Goal: Answer question/provide support: Share knowledge or assist other users

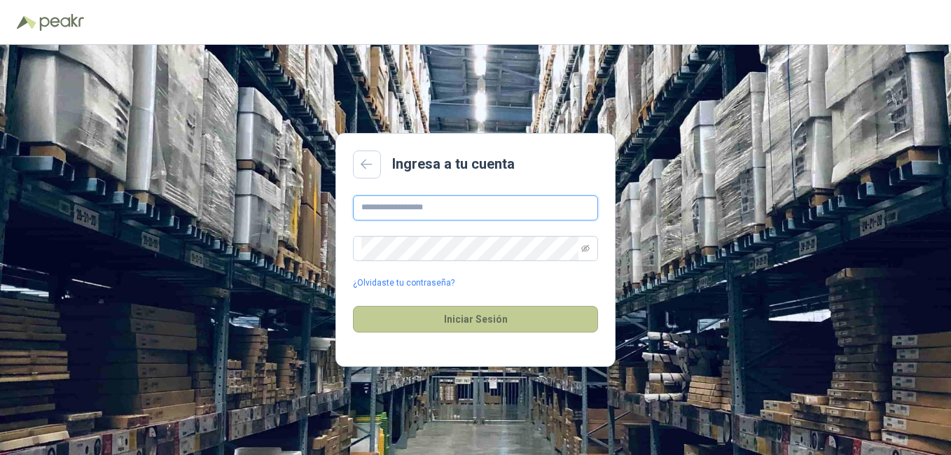
type input "**********"
click at [480, 317] on button "Iniciar Sesión" at bounding box center [475, 319] width 245 height 27
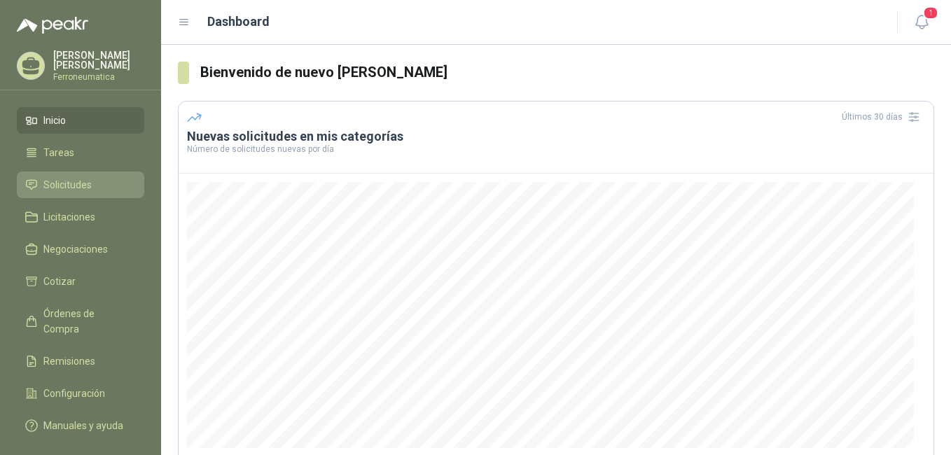
click at [74, 182] on span "Solicitudes" at bounding box center [67, 184] width 48 height 15
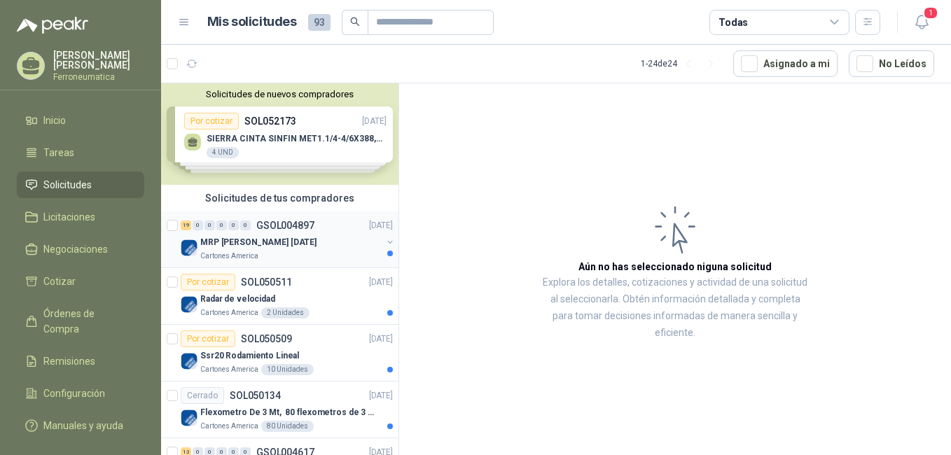
click at [267, 241] on p "MRP [PERSON_NAME] [DATE]" at bounding box center [258, 242] width 116 height 13
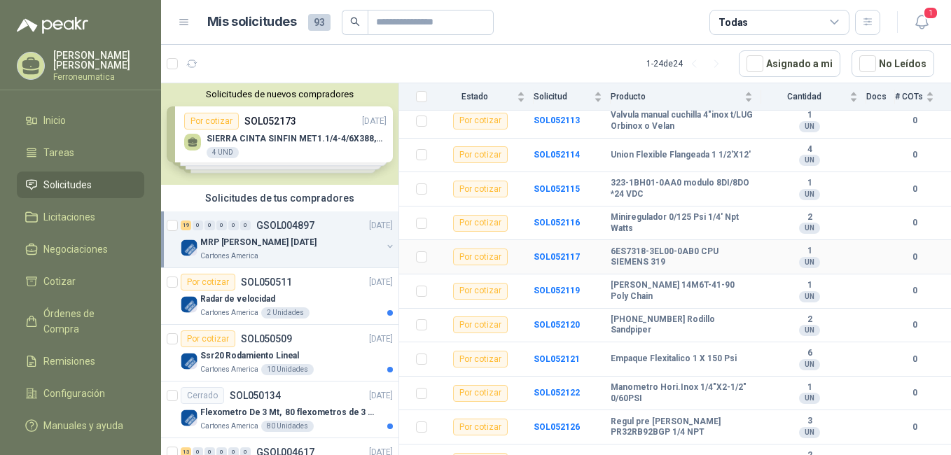
scroll to position [280, 0]
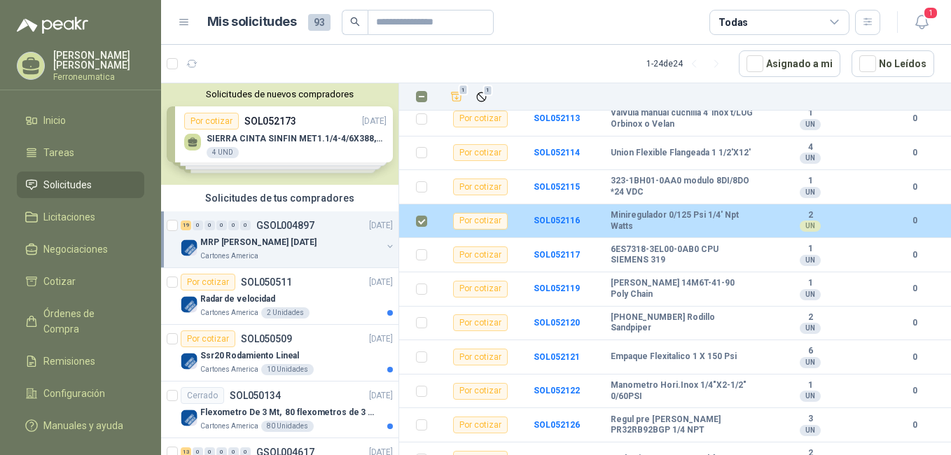
click at [646, 210] on b "Miniregulador 0/125 Psi 1/4' Npt Watts" at bounding box center [682, 221] width 143 height 22
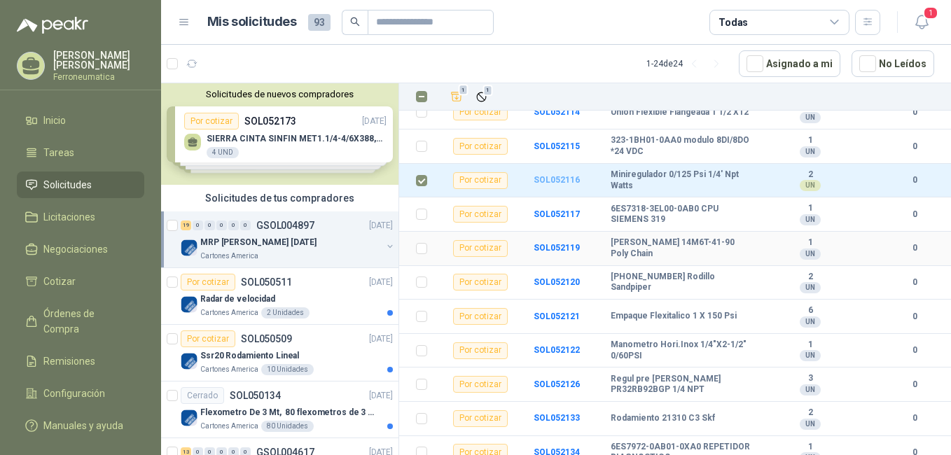
scroll to position [210, 0]
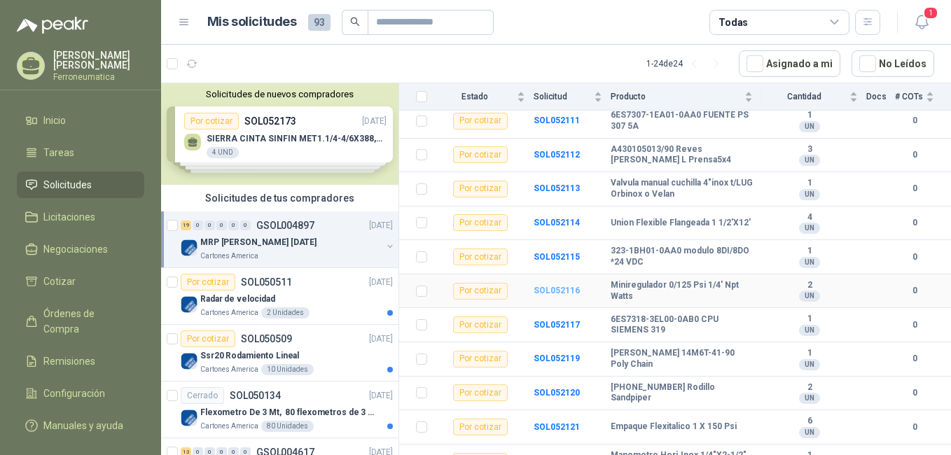
click at [559, 286] on b "SOL052116" at bounding box center [556, 291] width 46 height 10
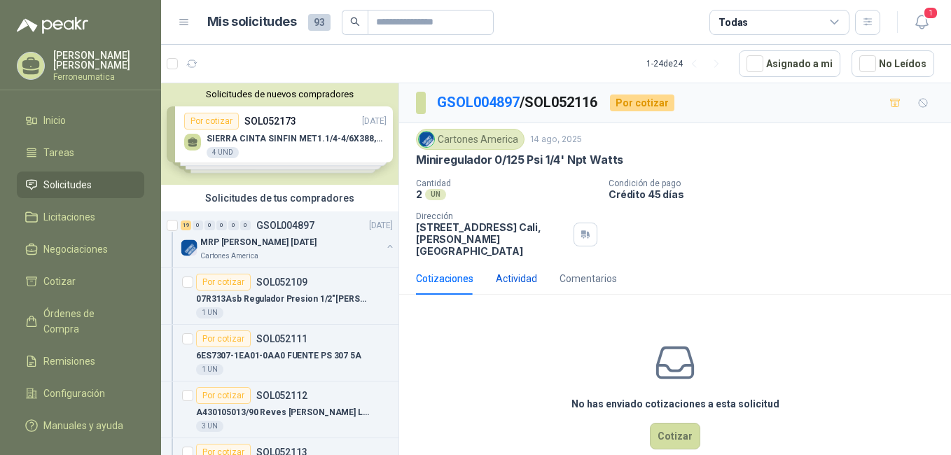
click at [510, 271] on div "Actividad" at bounding box center [516, 278] width 41 height 15
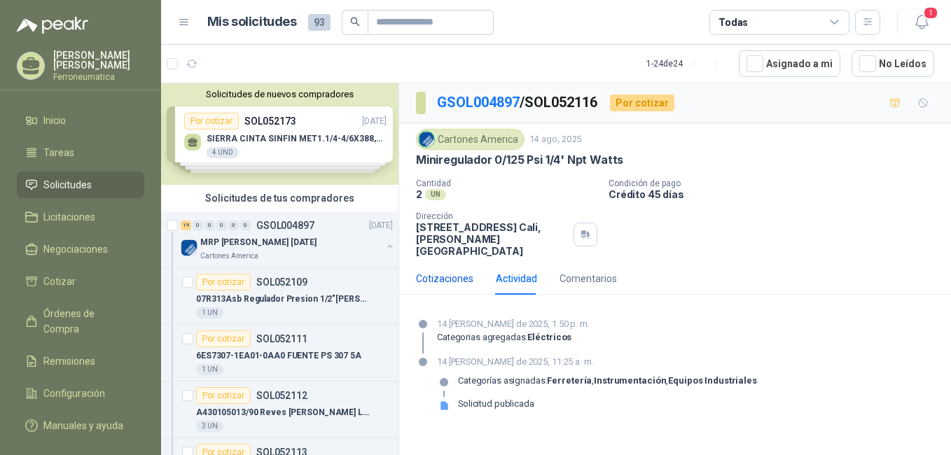
click at [442, 271] on div "Cotizaciones" at bounding box center [444, 278] width 57 height 15
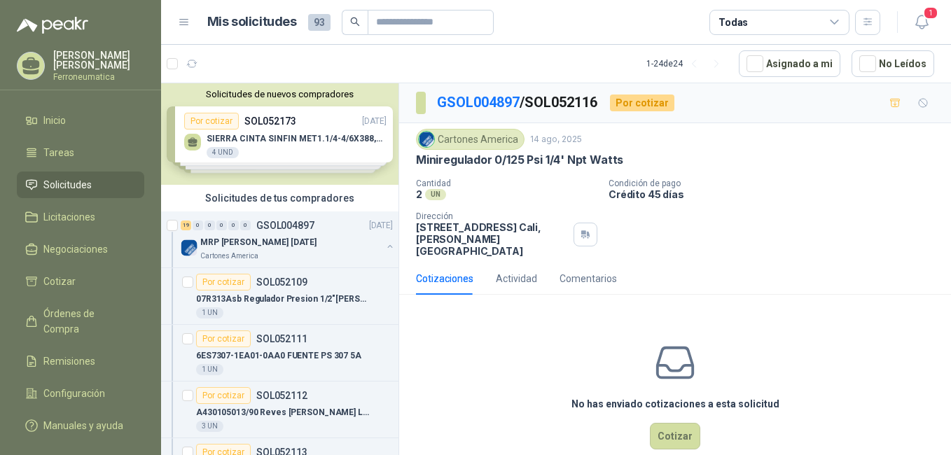
scroll to position [13, 0]
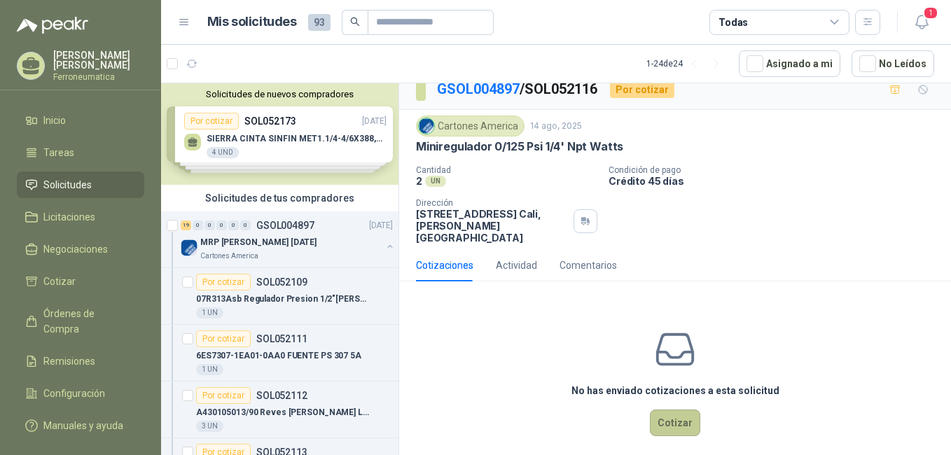
click at [672, 410] on button "Cotizar" at bounding box center [675, 423] width 50 height 27
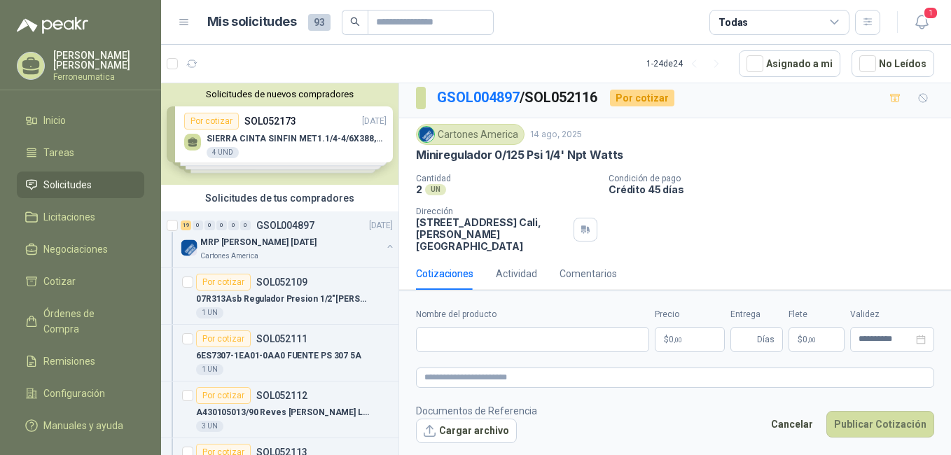
scroll to position [4, 0]
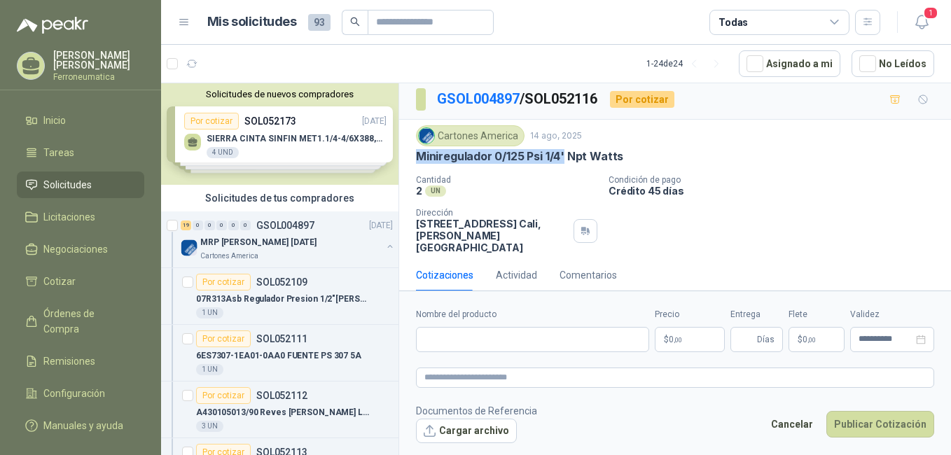
drag, startPoint x: 417, startPoint y: 158, endPoint x: 564, endPoint y: 154, distance: 147.8
click at [564, 154] on p "Miniregulador 0/125 Psi 1/4' Npt Watts" at bounding box center [519, 156] width 207 height 15
drag, startPoint x: 564, startPoint y: 154, endPoint x: 571, endPoint y: 177, distance: 24.1
click at [571, 177] on p "Cantidad" at bounding box center [506, 180] width 181 height 10
drag, startPoint x: 590, startPoint y: 153, endPoint x: 394, endPoint y: 163, distance: 195.6
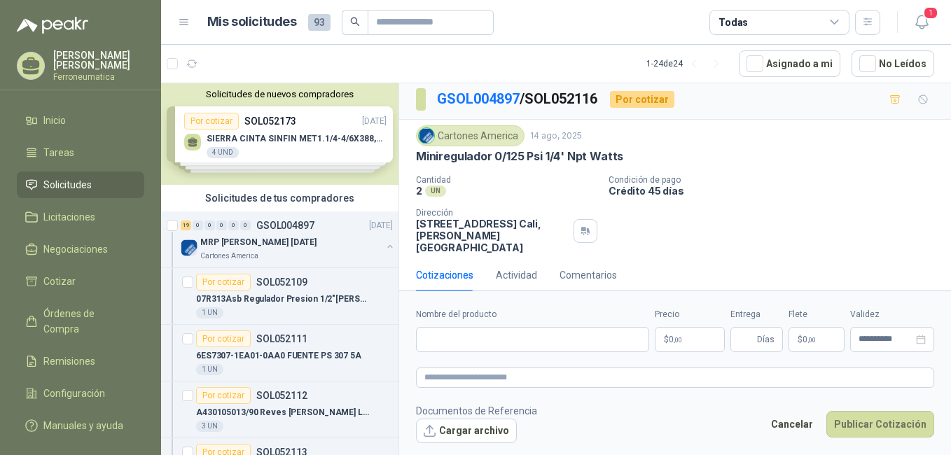
click at [394, 163] on div "Solicitudes de nuevos compradores Por cotizar SOL052173 [DATE] SIERRA CINTA SIN…" at bounding box center [556, 271] width 790 height 377
drag, startPoint x: 394, startPoint y: 163, endPoint x: 460, endPoint y: 155, distance: 66.3
click at [460, 155] on p "Miniregulador 0/125 Psi 1/4' Npt Watts" at bounding box center [519, 156] width 207 height 15
drag, startPoint x: 588, startPoint y: 155, endPoint x: 442, endPoint y: 161, distance: 145.7
click at [417, 159] on p "Miniregulador 0/125 Psi 1/4' Npt Watts" at bounding box center [519, 156] width 207 height 15
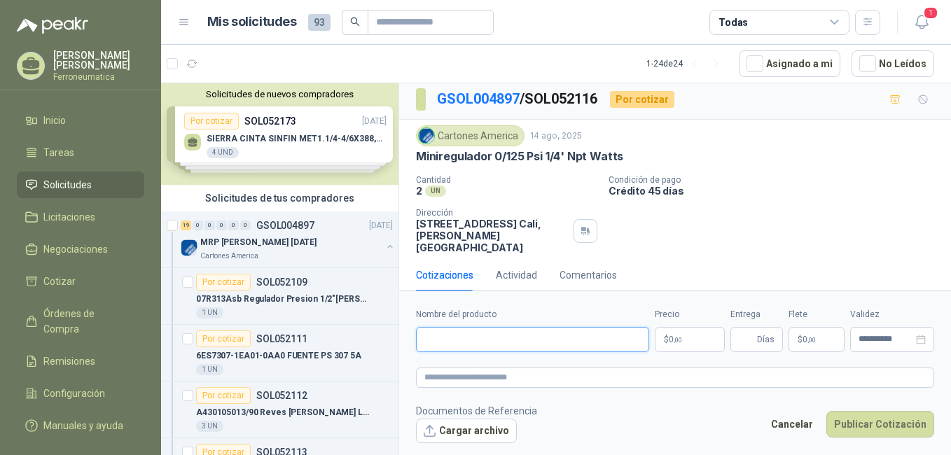
click at [564, 340] on input "Nombre del producto" at bounding box center [532, 339] width 233 height 25
paste input "**********"
type input "**********"
click at [697, 335] on p "$ 0 ,00" at bounding box center [690, 339] width 70 height 25
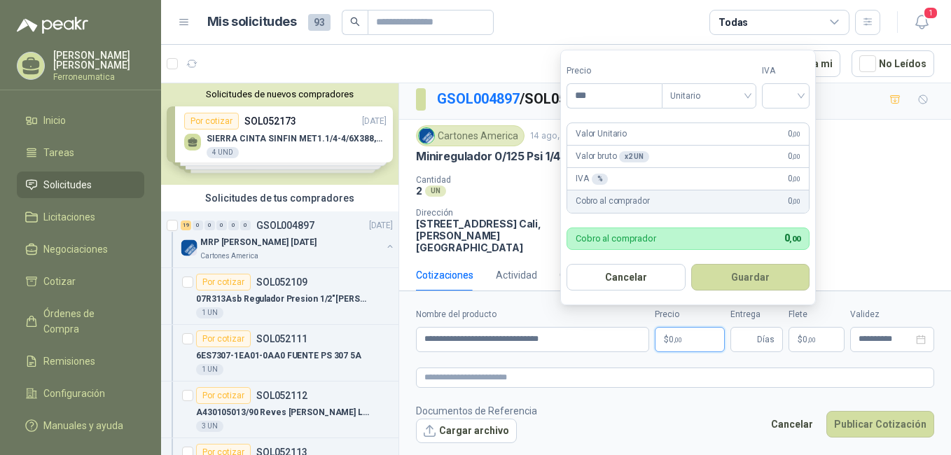
click at [681, 340] on span ",00" at bounding box center [678, 340] width 8 height 8
click at [640, 276] on button "Cancelar" at bounding box center [625, 277] width 119 height 27
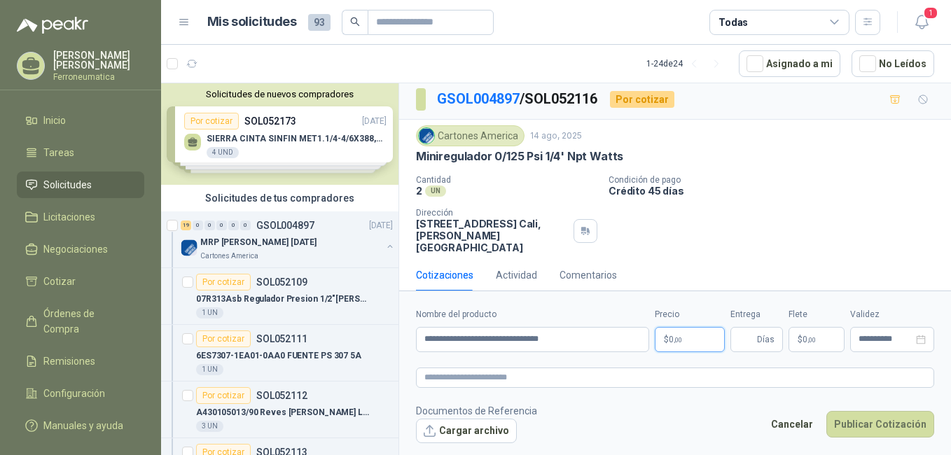
click at [662, 340] on p "$ 0 ,00" at bounding box center [690, 339] width 70 height 25
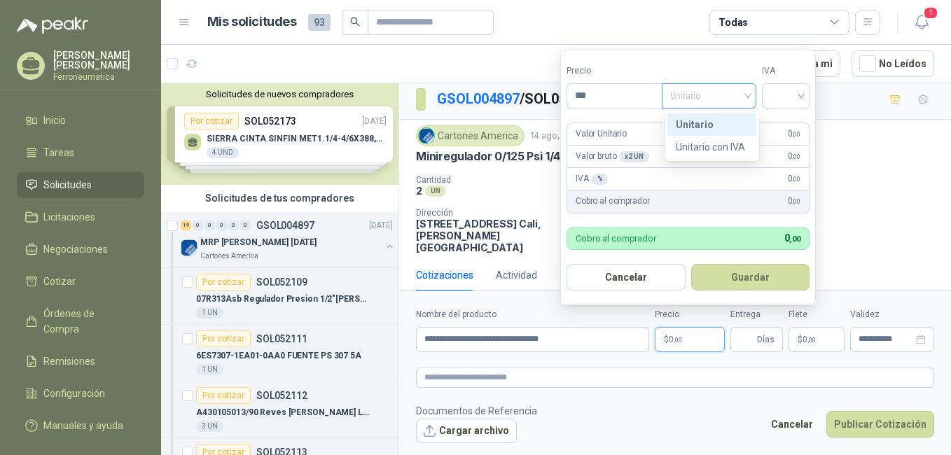
click at [753, 90] on div "Unitario" at bounding box center [709, 95] width 95 height 25
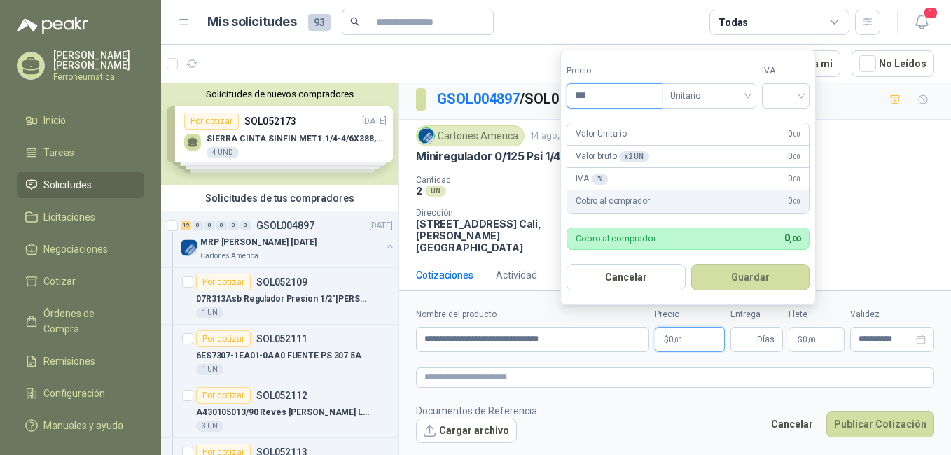
drag, startPoint x: 601, startPoint y: 94, endPoint x: 577, endPoint y: 95, distance: 23.8
click at [578, 95] on input "***" at bounding box center [614, 96] width 95 height 24
type input "*********"
click at [801, 95] on input "search" at bounding box center [785, 94] width 31 height 21
click at [790, 123] on div "19%" at bounding box center [789, 124] width 26 height 15
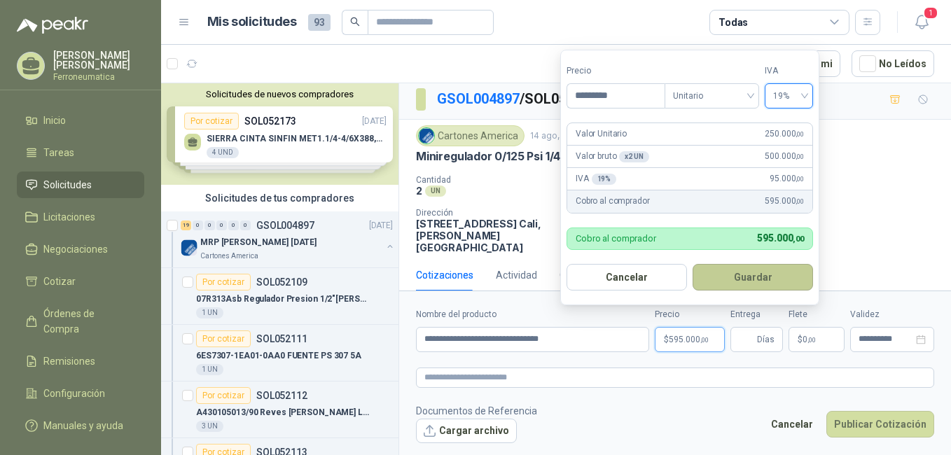
click at [760, 274] on button "Guardar" at bounding box center [752, 277] width 120 height 27
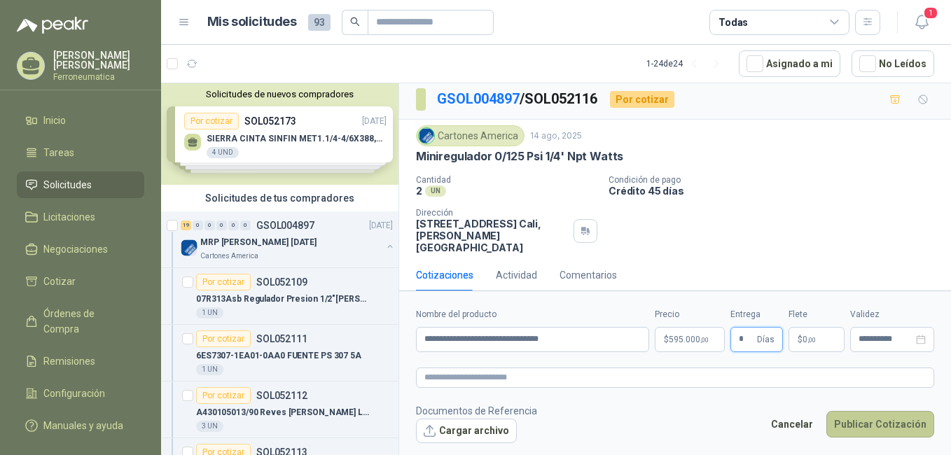
type input "*"
click at [870, 424] on button "Publicar Cotización" at bounding box center [880, 424] width 108 height 27
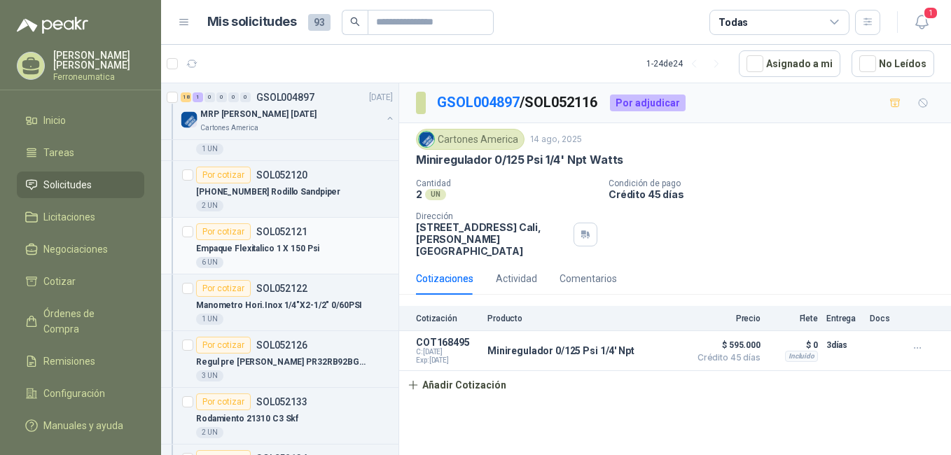
scroll to position [700, 0]
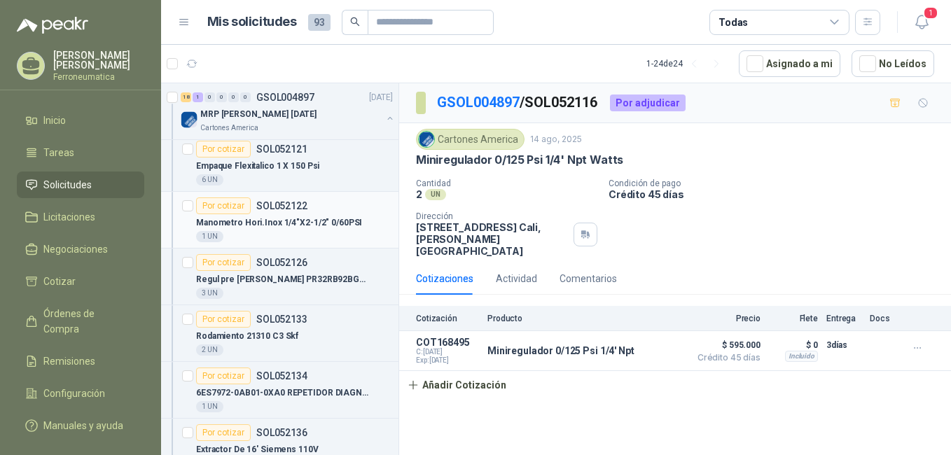
click at [269, 207] on p "SOL052122" at bounding box center [281, 206] width 51 height 10
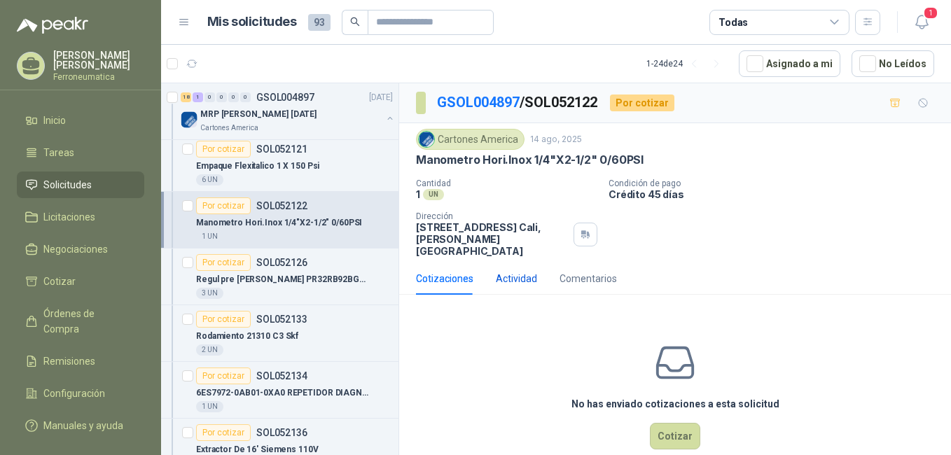
click at [508, 271] on div "Actividad" at bounding box center [516, 278] width 41 height 15
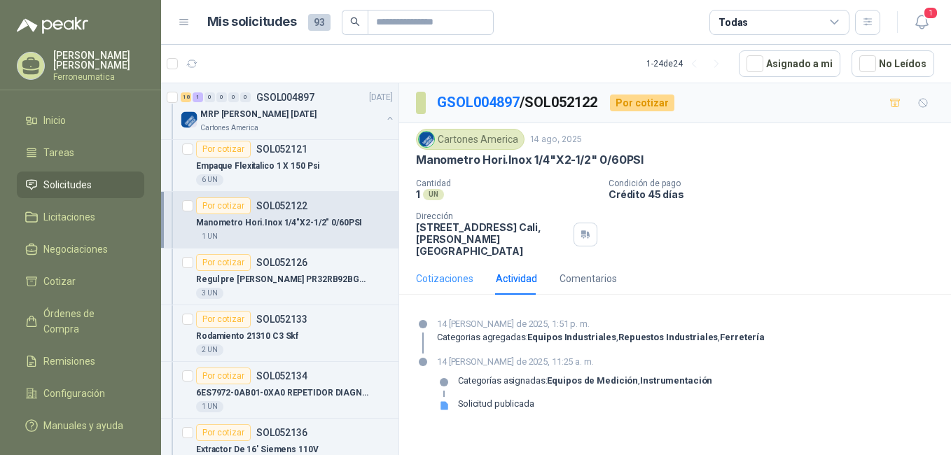
drag, startPoint x: 508, startPoint y: 267, endPoint x: 455, endPoint y: 262, distance: 53.5
click at [508, 271] on div "Actividad" at bounding box center [516, 278] width 41 height 15
click at [455, 271] on div "Cotizaciones" at bounding box center [444, 278] width 57 height 15
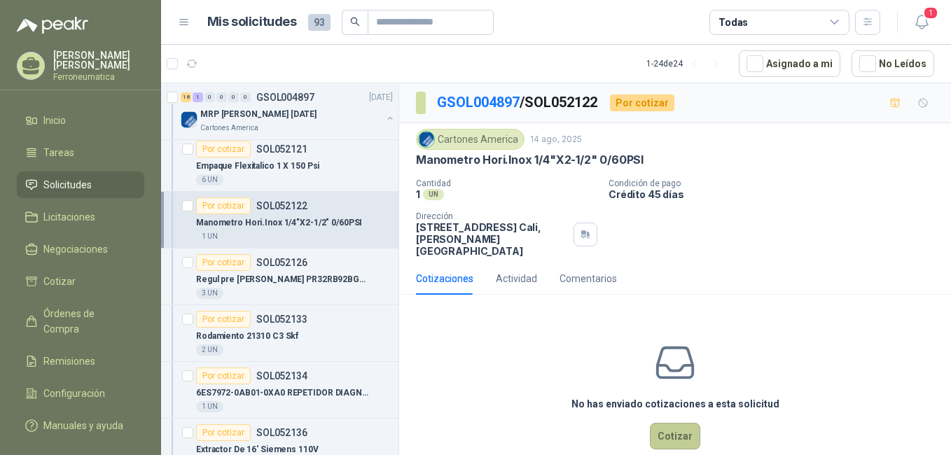
click at [657, 423] on button "Cotizar" at bounding box center [675, 436] width 50 height 27
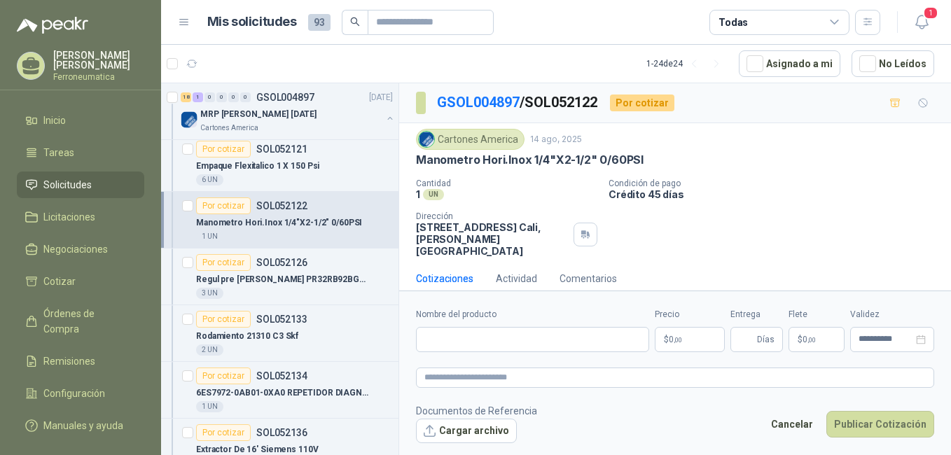
click at [415, 157] on div "Cartones America 14 ago, 2025 Manometro Hori.Inox 1/4"X2-1/2" 0/60PSI Cantidad …" at bounding box center [675, 192] width 552 height 139
drag, startPoint x: 418, startPoint y: 158, endPoint x: 641, endPoint y: 158, distance: 223.3
click at [641, 158] on p "Manometro Hori.Inox 1/4"X2-1/2" 0/60PSI" at bounding box center [530, 160] width 228 height 15
drag, startPoint x: 641, startPoint y: 158, endPoint x: 620, endPoint y: 160, distance: 21.9
copy p "Manometro Hori.Inox 1/4"X2-1/2" 0/60PSI"
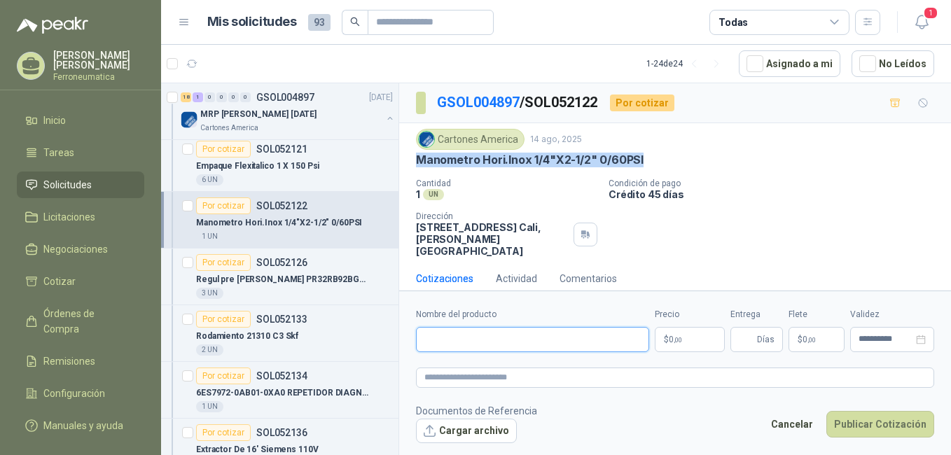
click at [487, 340] on input "Nombre del producto" at bounding box center [532, 339] width 233 height 25
paste input "**********"
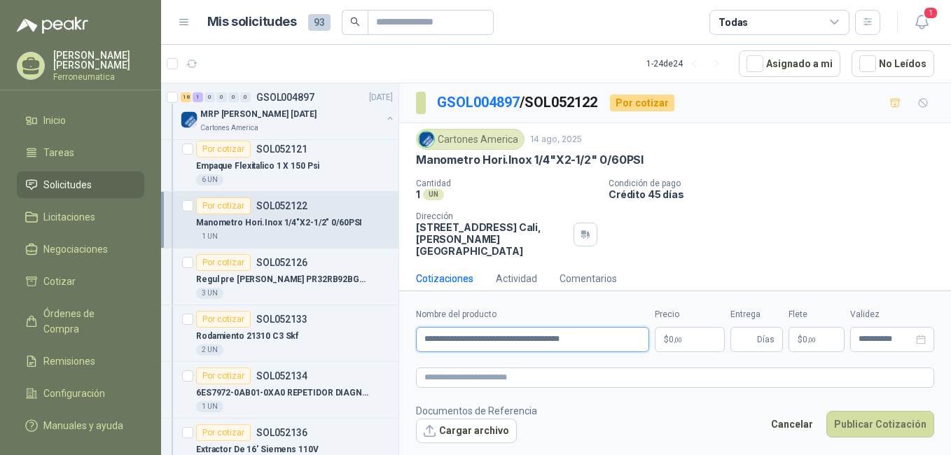
type input "**********"
click at [690, 338] on p "$ 0 ,00" at bounding box center [690, 339] width 70 height 25
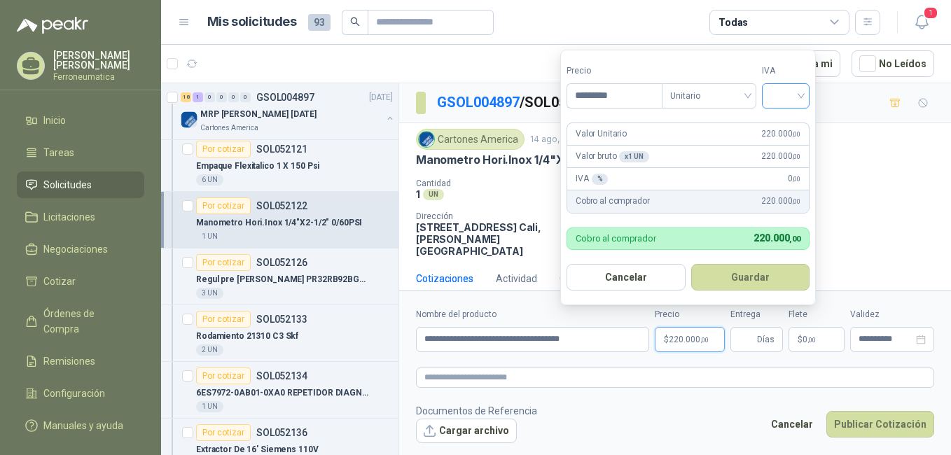
click at [804, 95] on div at bounding box center [786, 95] width 48 height 25
type input "*********"
click at [786, 120] on div "19%" at bounding box center [789, 124] width 26 height 15
click at [746, 273] on button "Guardar" at bounding box center [752, 277] width 120 height 27
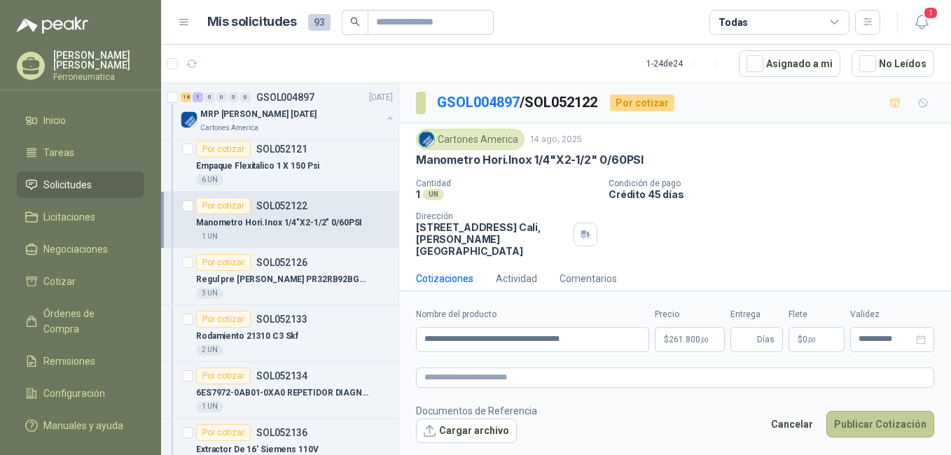
click at [850, 422] on button "Publicar Cotización" at bounding box center [880, 424] width 108 height 27
type input "*"
click at [867, 421] on button "Publicar Cotización" at bounding box center [880, 424] width 108 height 27
